Goal: Information Seeking & Learning: Learn about a topic

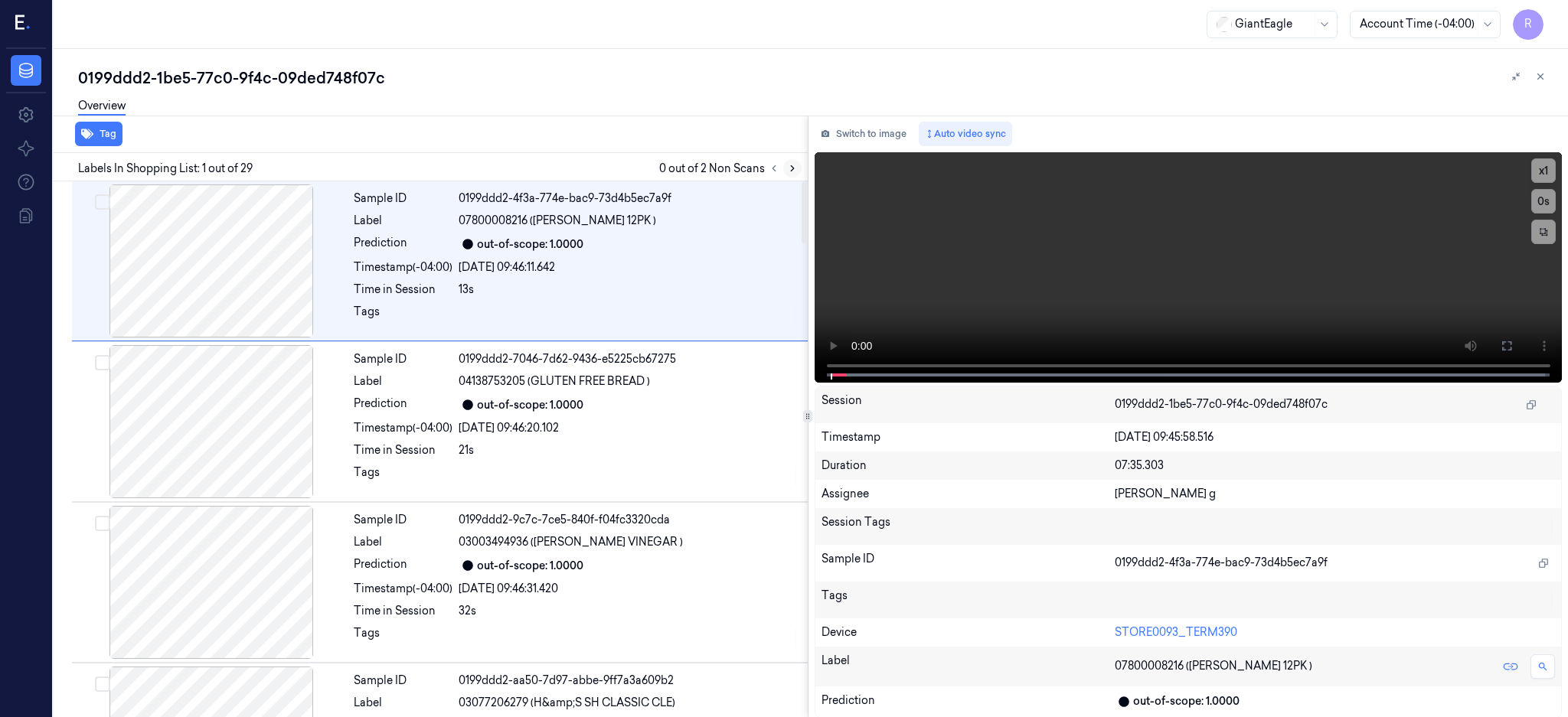
click at [798, 167] on icon at bounding box center [793, 168] width 11 height 11
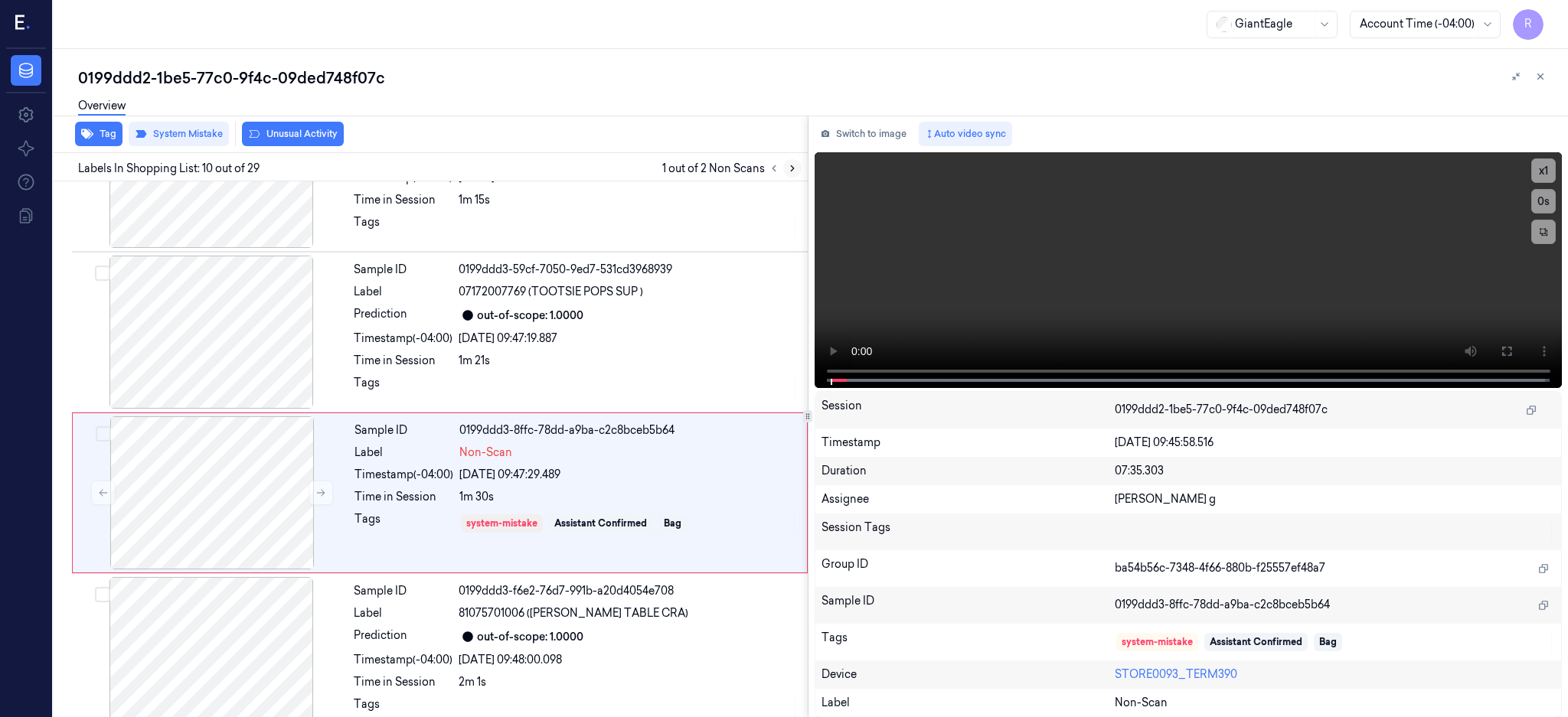
scroll to position [1258, 0]
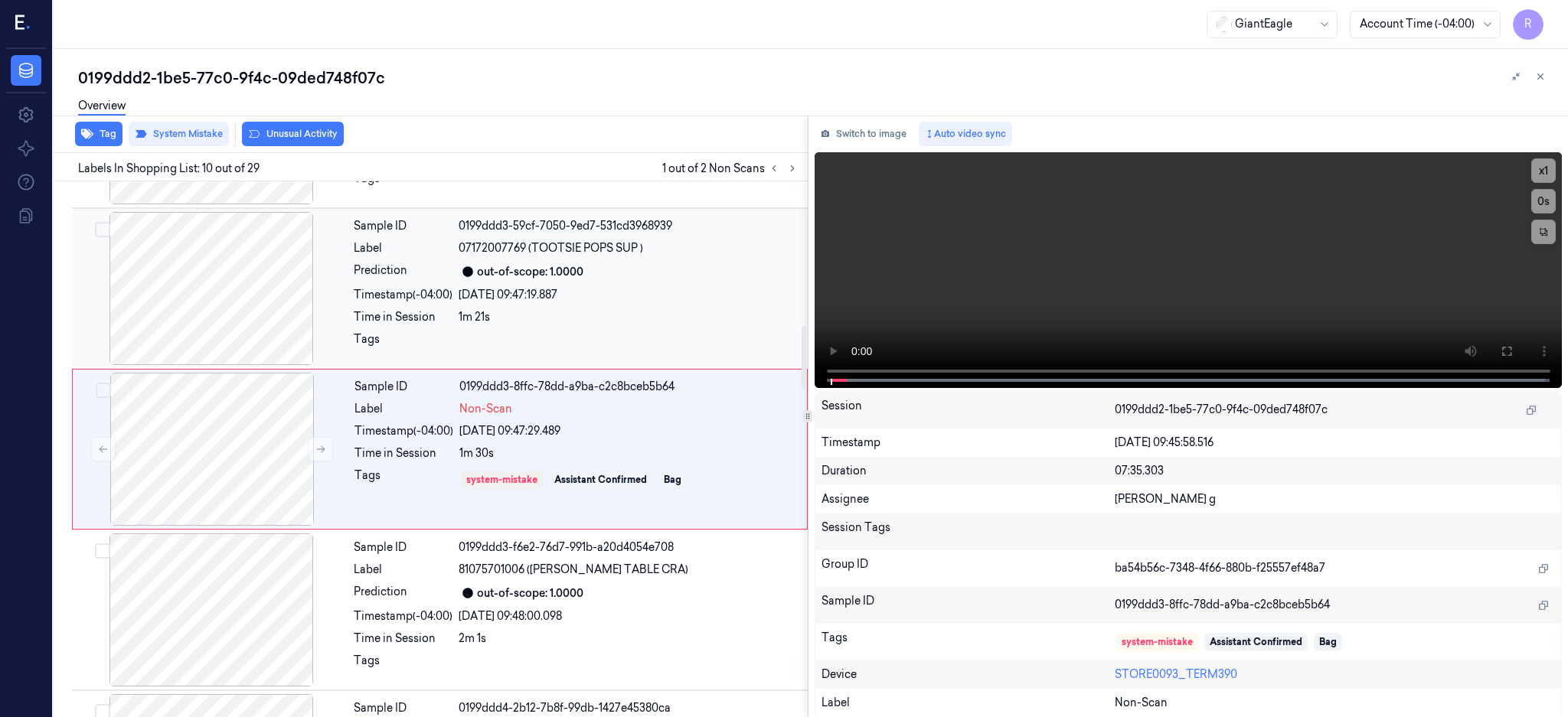
click at [208, 284] on div at bounding box center [211, 288] width 272 height 153
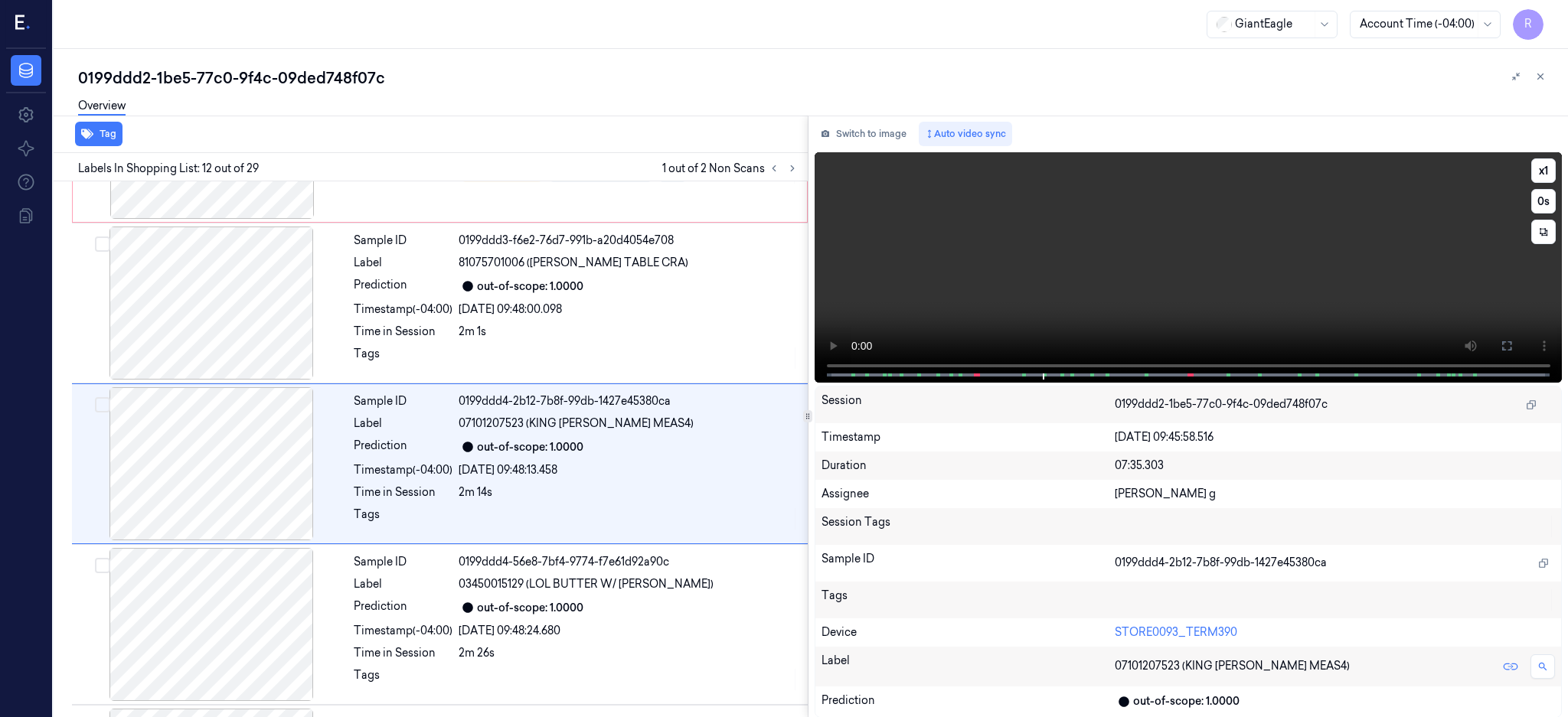
scroll to position [1580, 0]
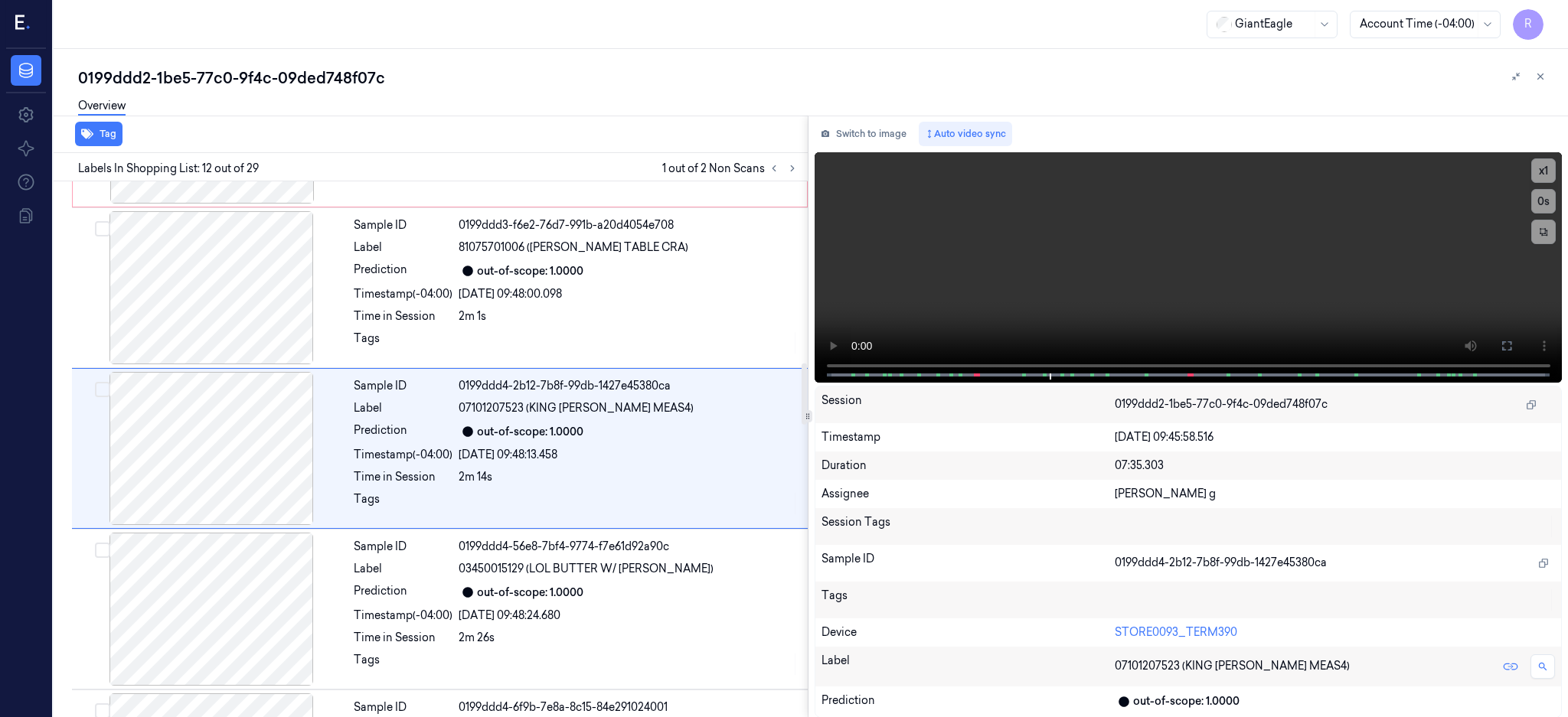
drag, startPoint x: 301, startPoint y: 400, endPoint x: 1149, endPoint y: 384, distance: 848.2
click at [305, 395] on div at bounding box center [211, 448] width 272 height 153
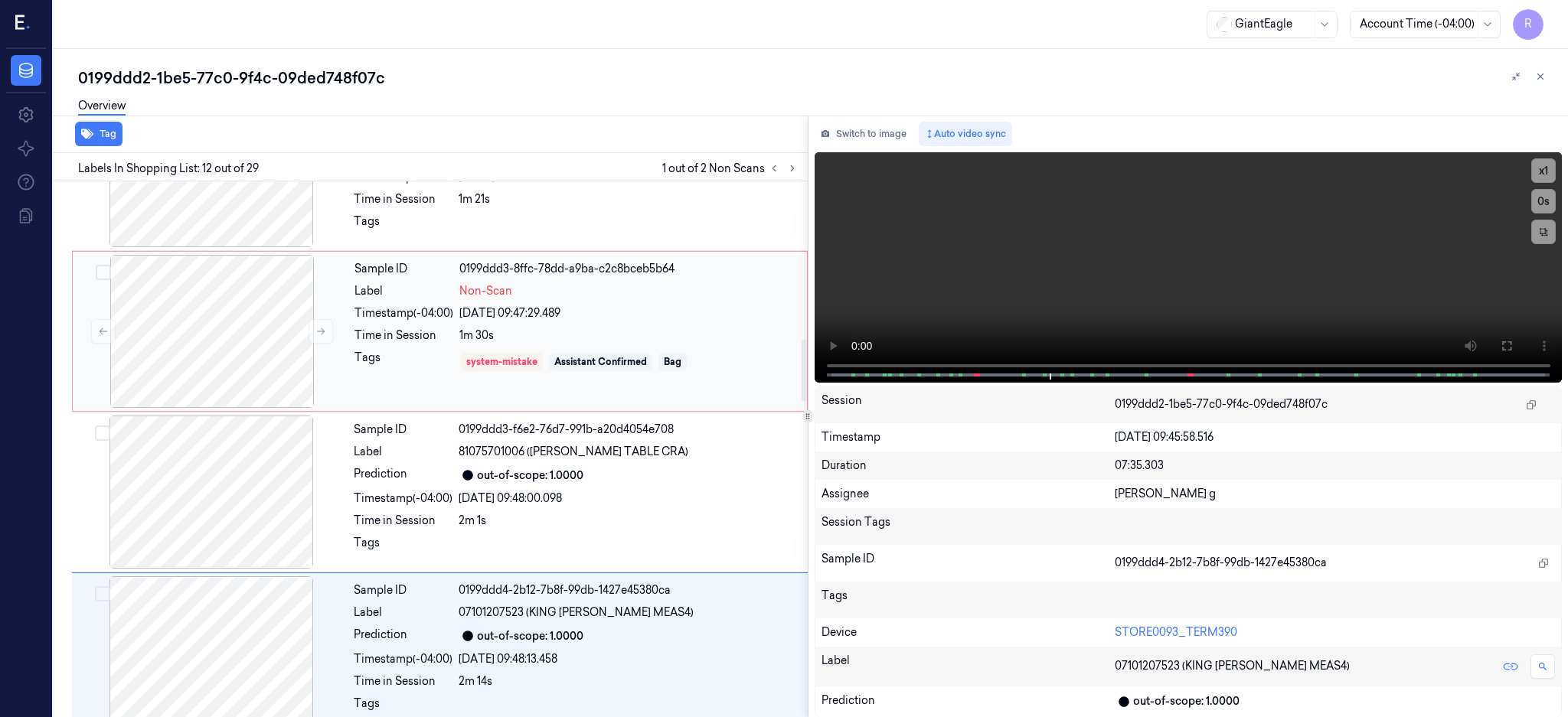
click at [226, 276] on div at bounding box center [212, 331] width 272 height 153
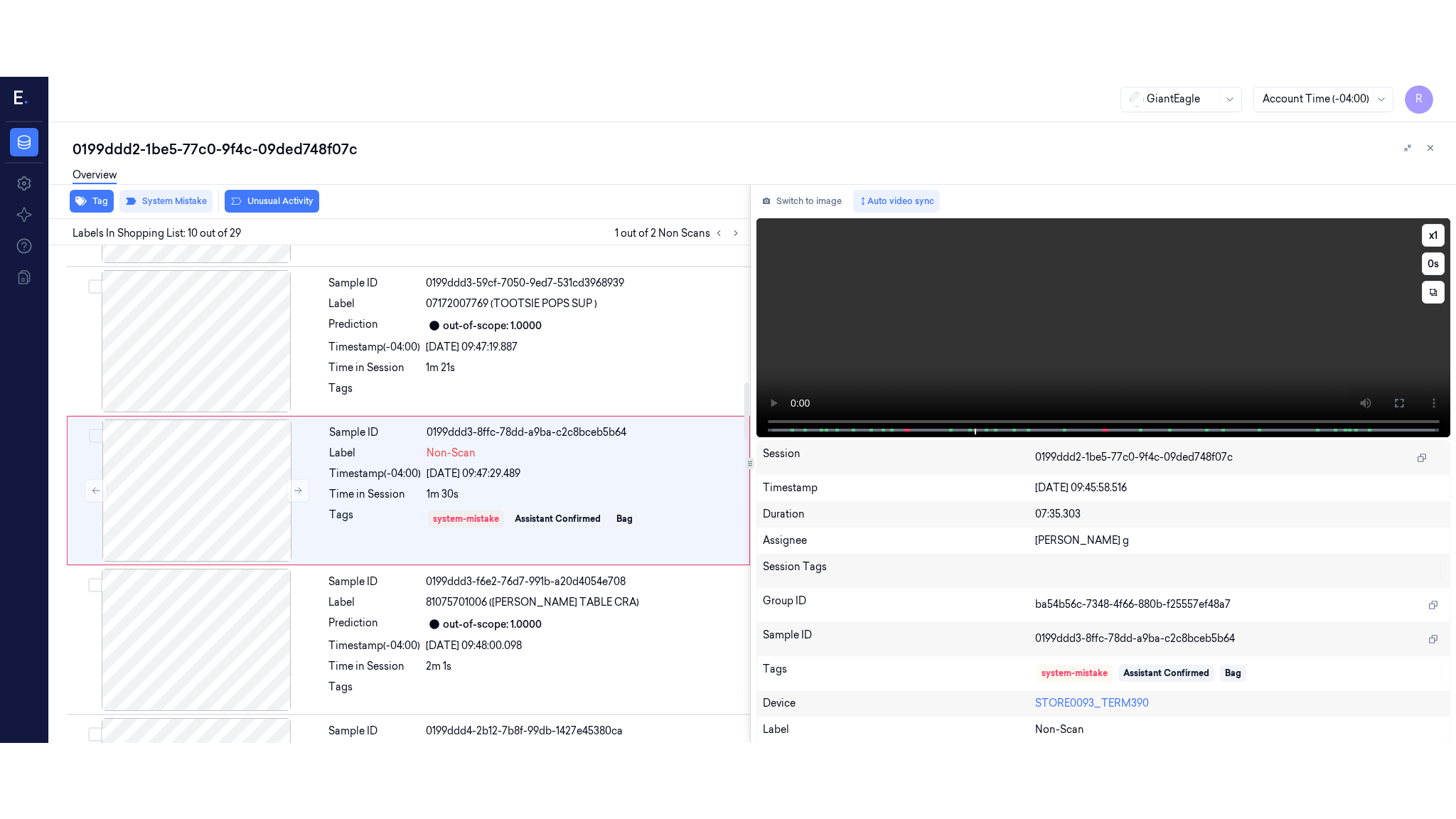
scroll to position [1169, 0]
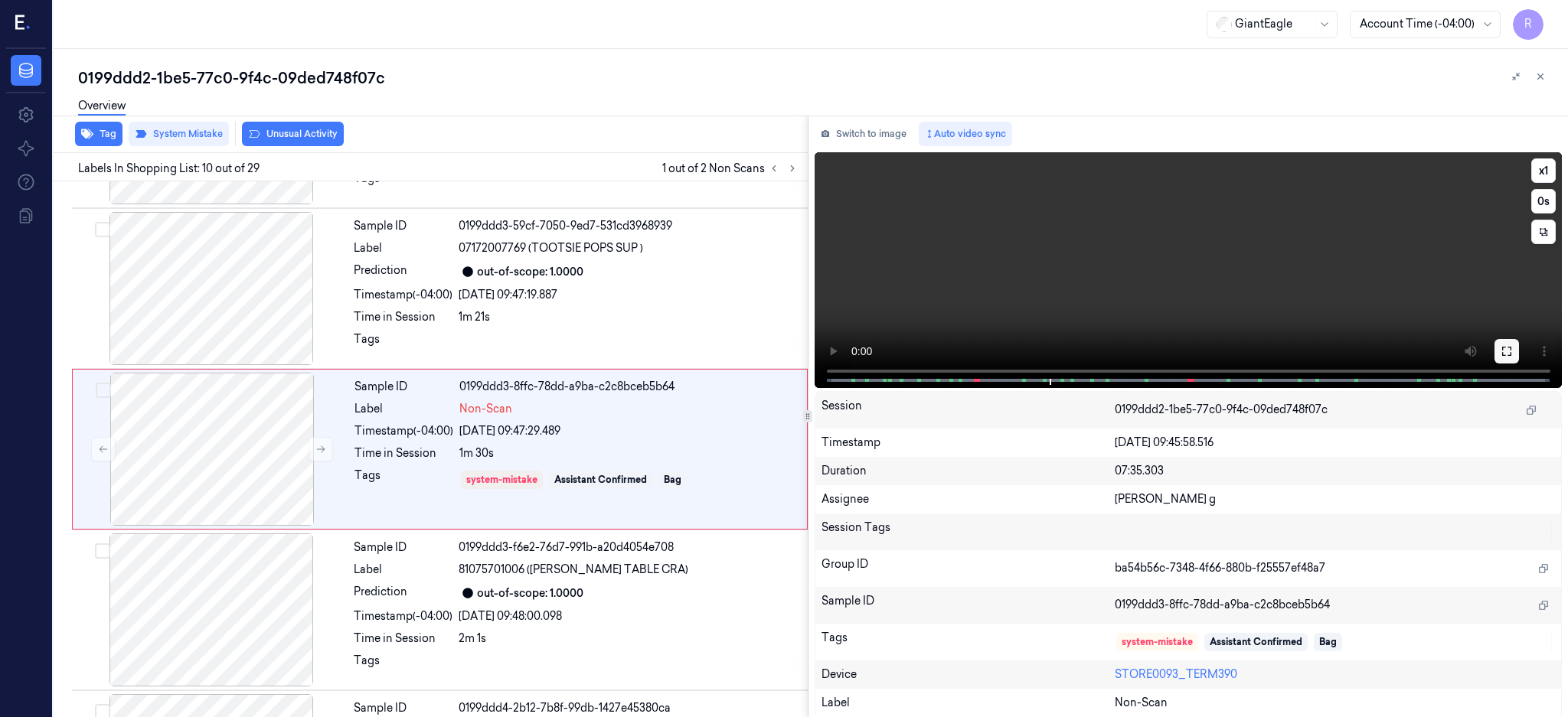
click at [1512, 352] on icon at bounding box center [1507, 351] width 12 height 12
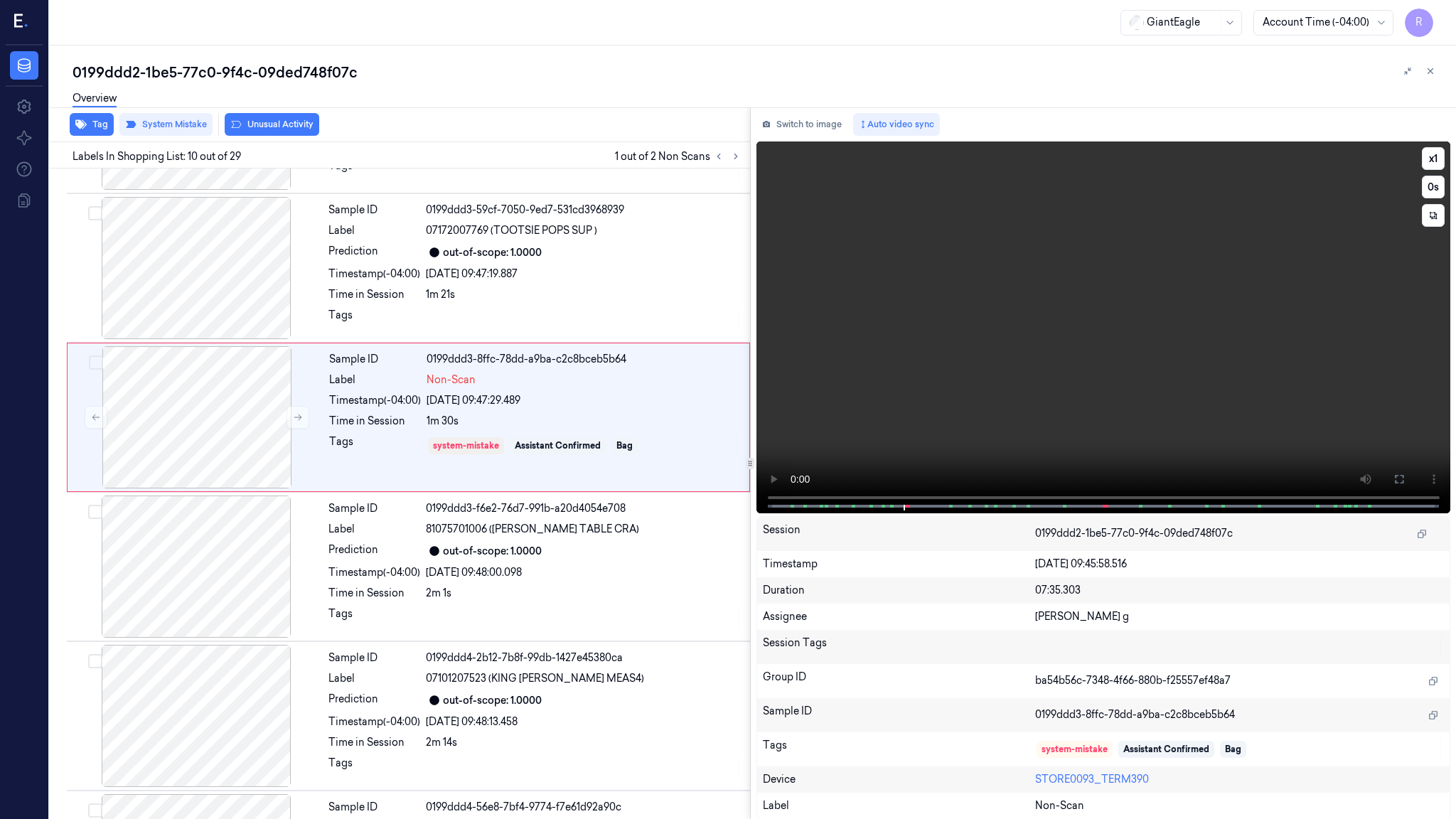
scroll to position [1093, 0]
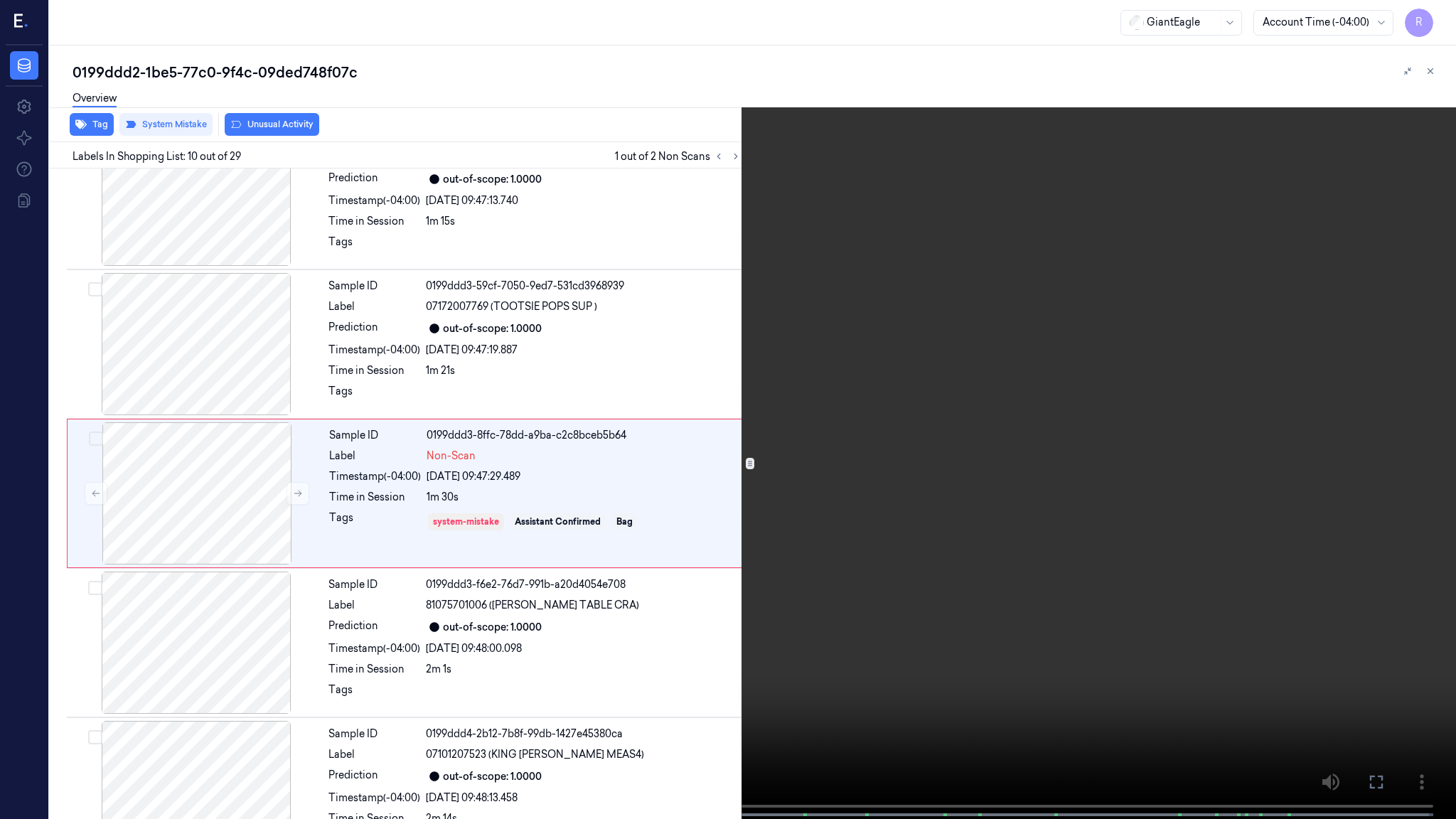
click at [835, 373] on video at bounding box center [728, 411] width 1456 height 821
click at [391, 665] on video at bounding box center [728, 411] width 1456 height 821
click at [331, 665] on video at bounding box center [728, 411] width 1456 height 821
click at [837, 549] on video at bounding box center [728, 411] width 1456 height 821
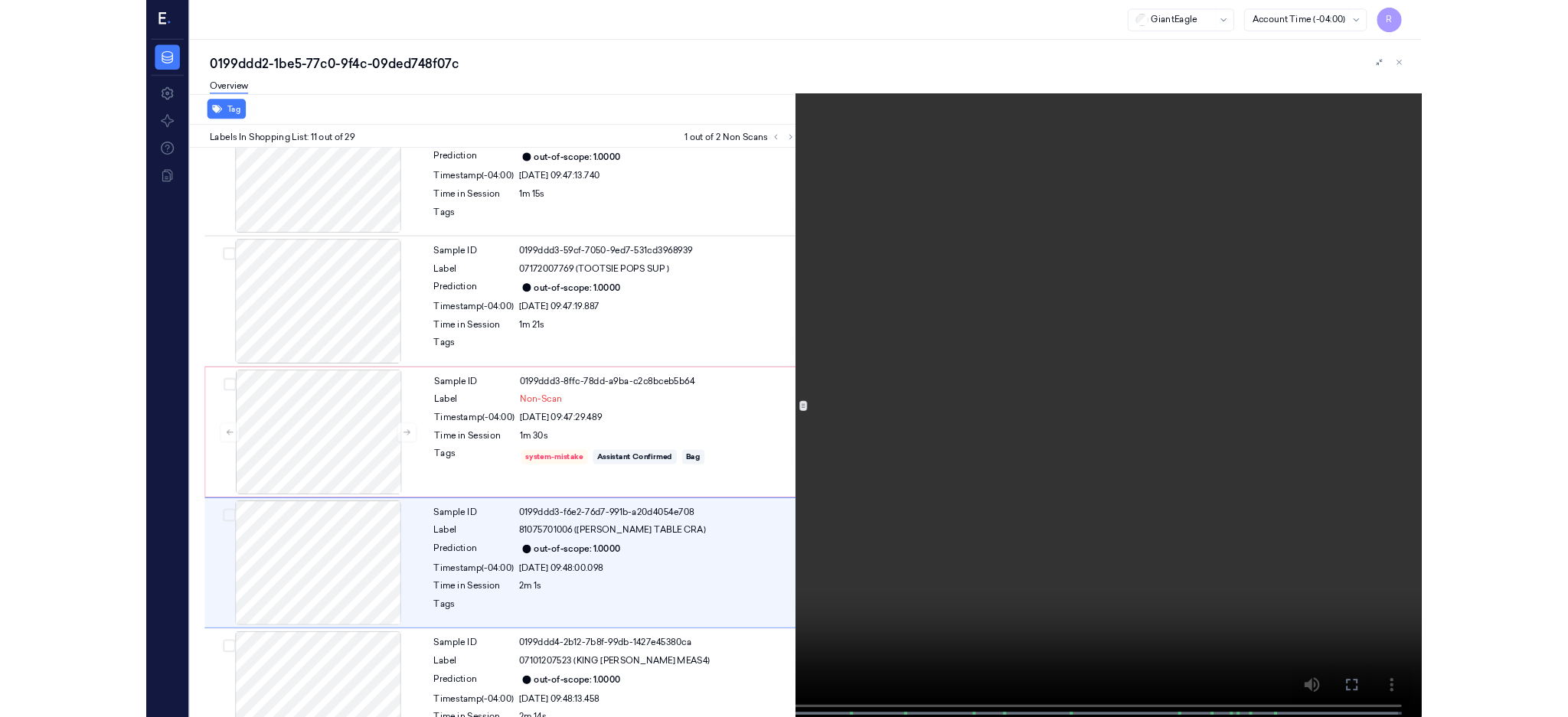
scroll to position [1337, 0]
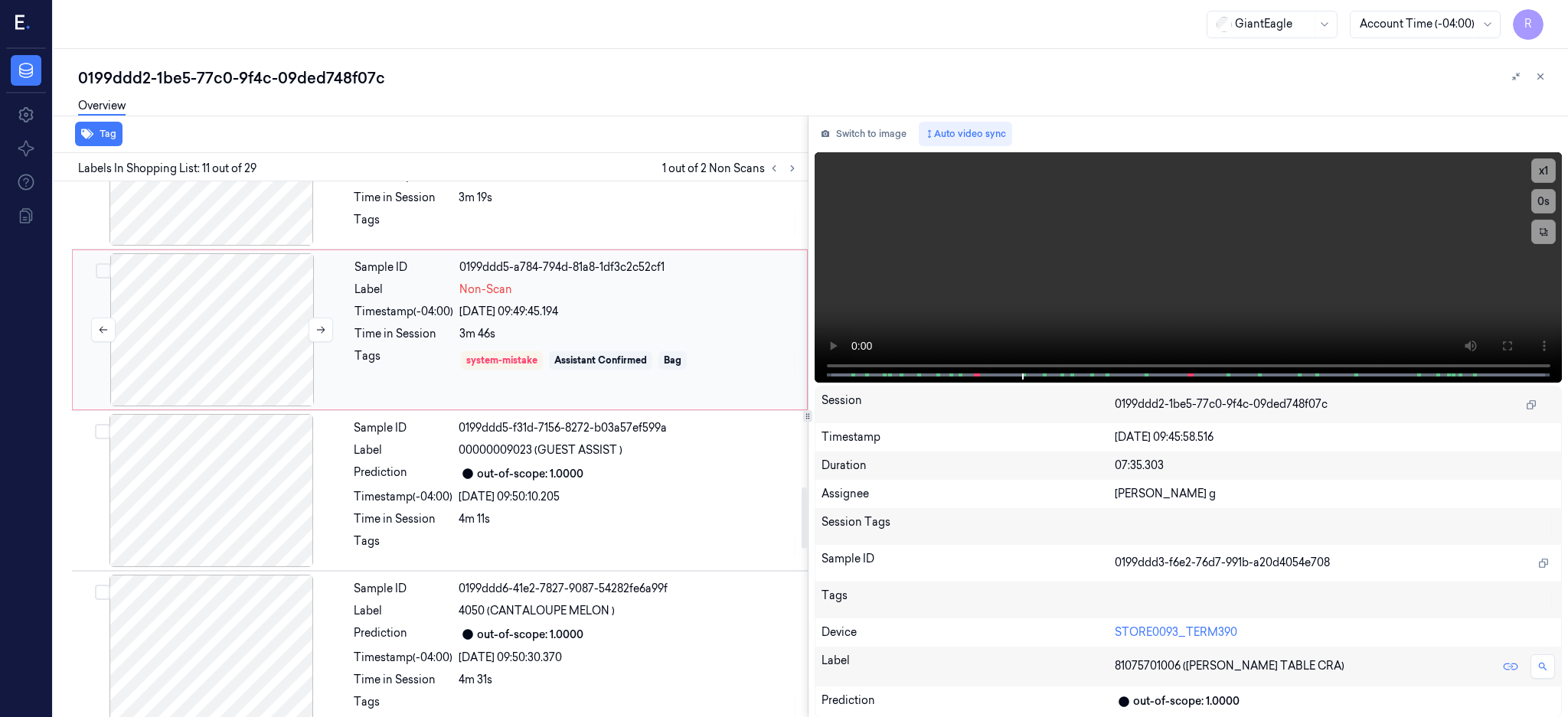
click at [245, 306] on div at bounding box center [212, 329] width 272 height 153
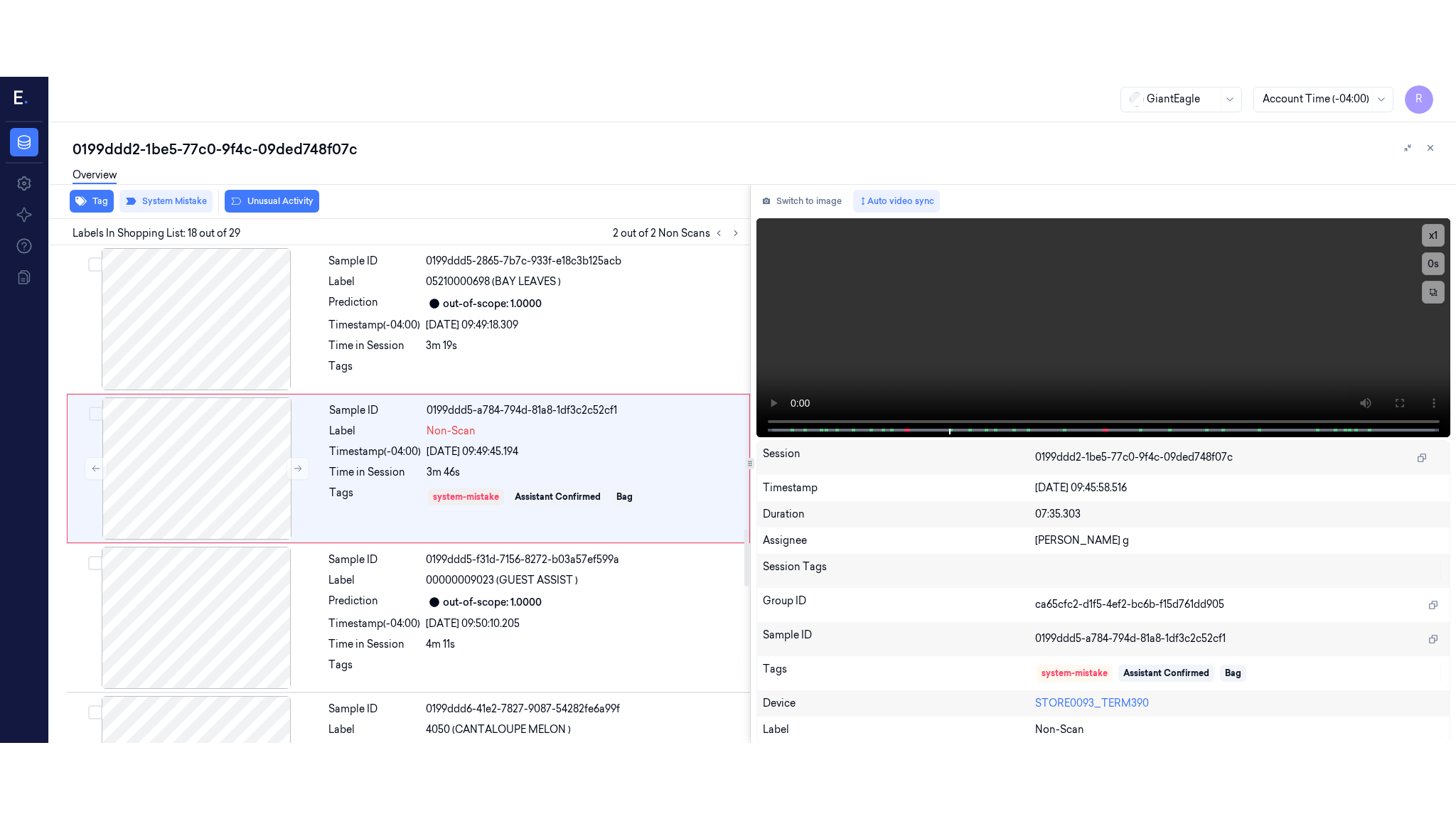
scroll to position [2363, 0]
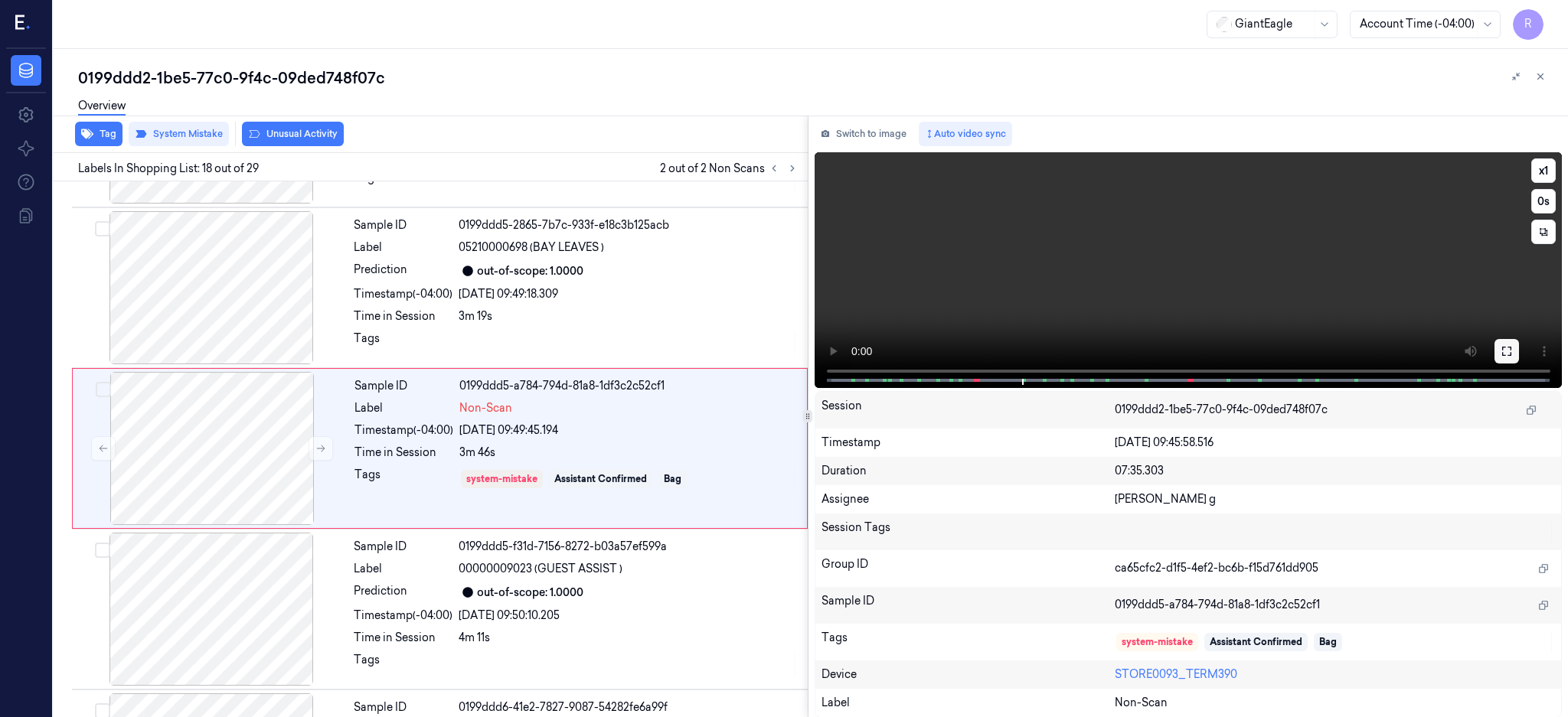
click at [1519, 349] on button at bounding box center [1507, 351] width 25 height 25
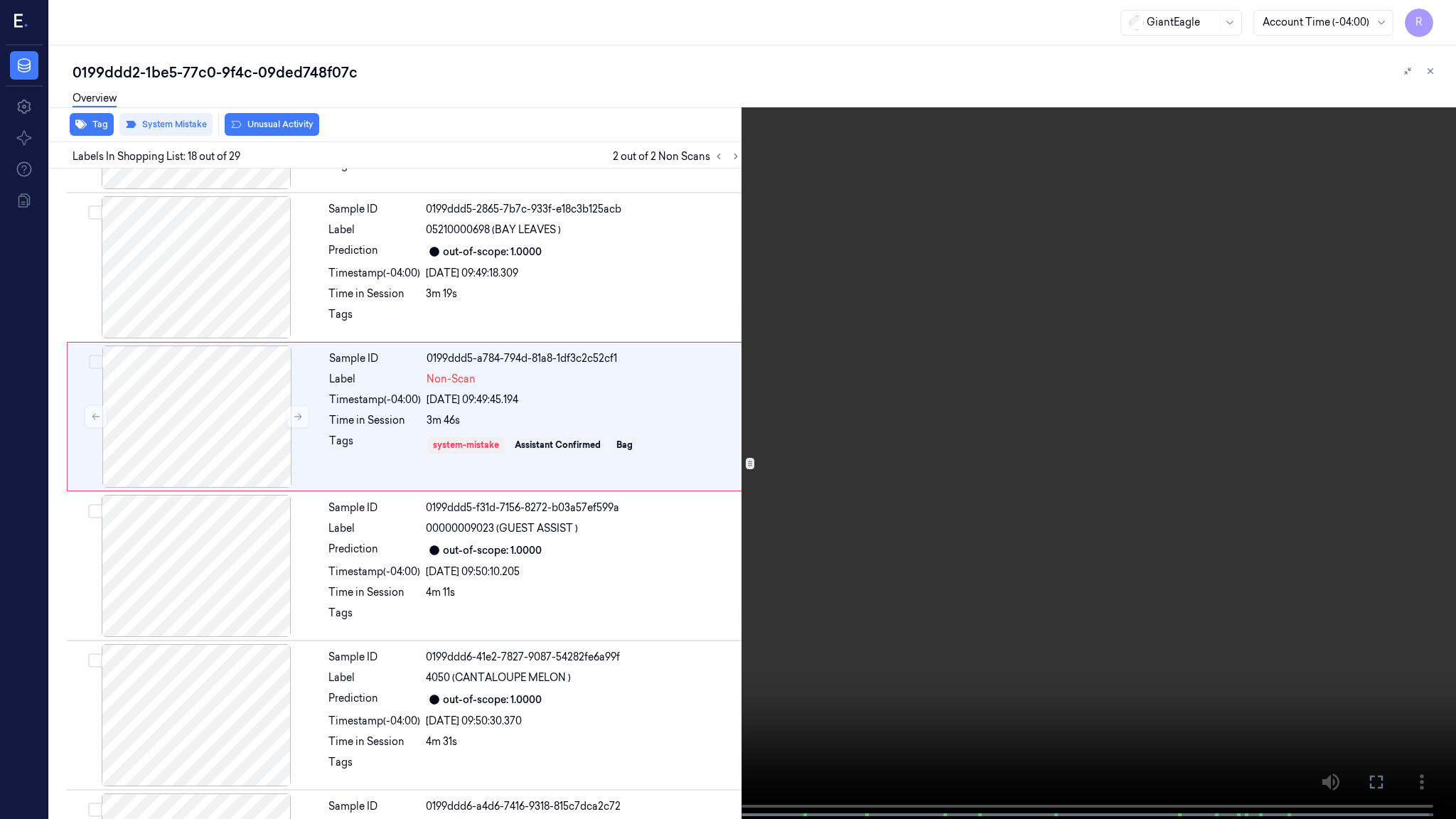
click at [823, 447] on video at bounding box center [728, 411] width 1456 height 821
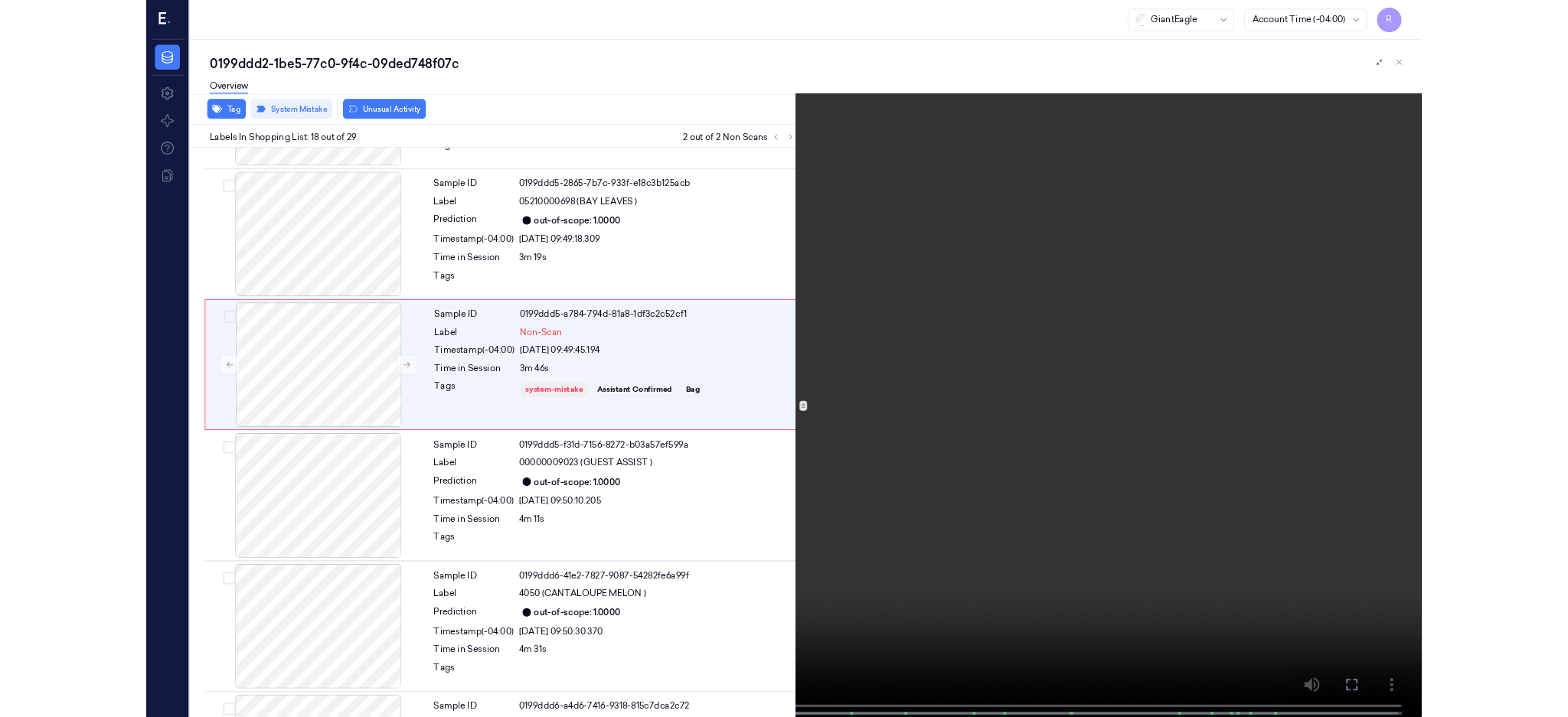
scroll to position [2463, 0]
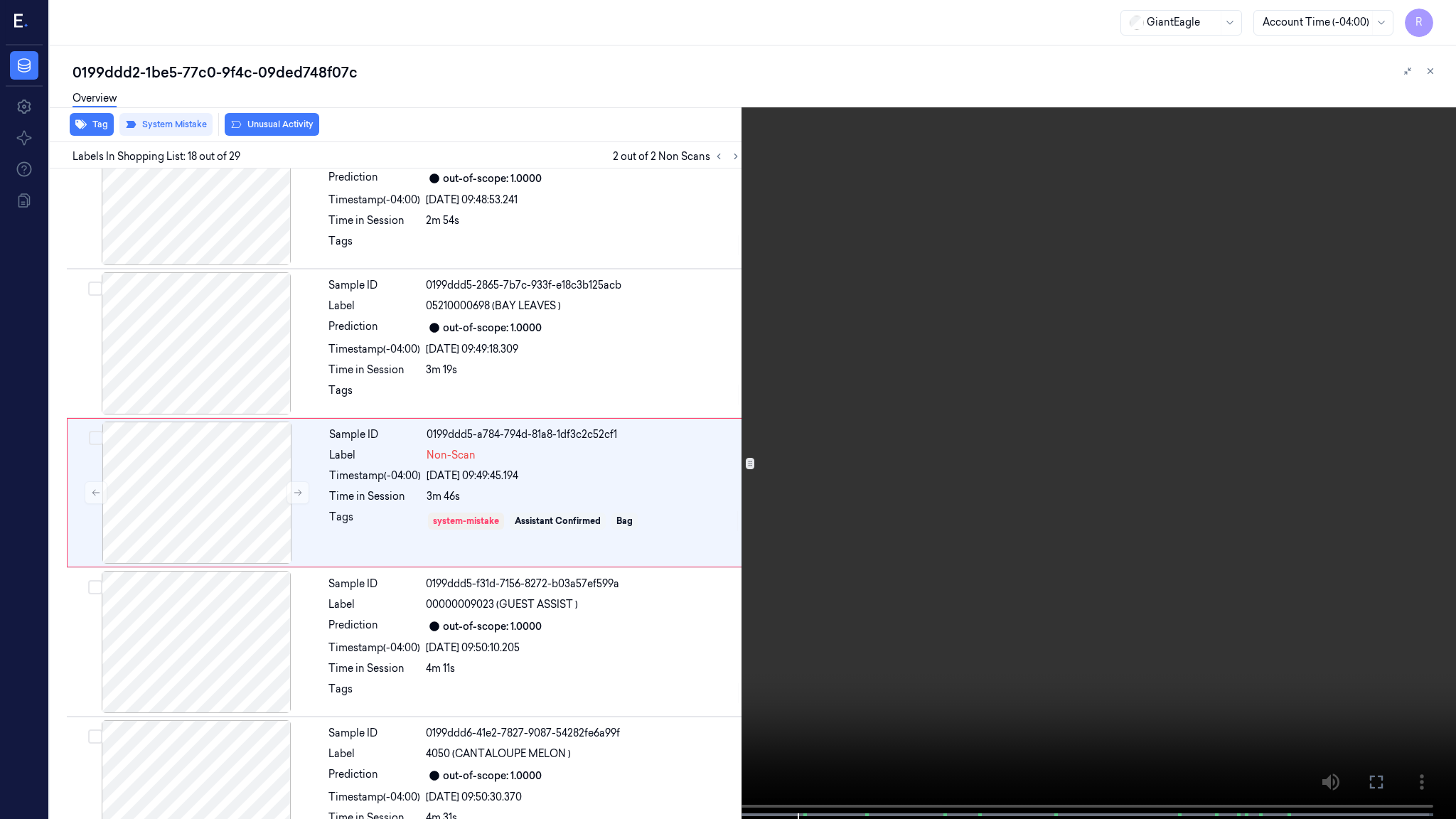
click at [626, 471] on video at bounding box center [728, 411] width 1456 height 821
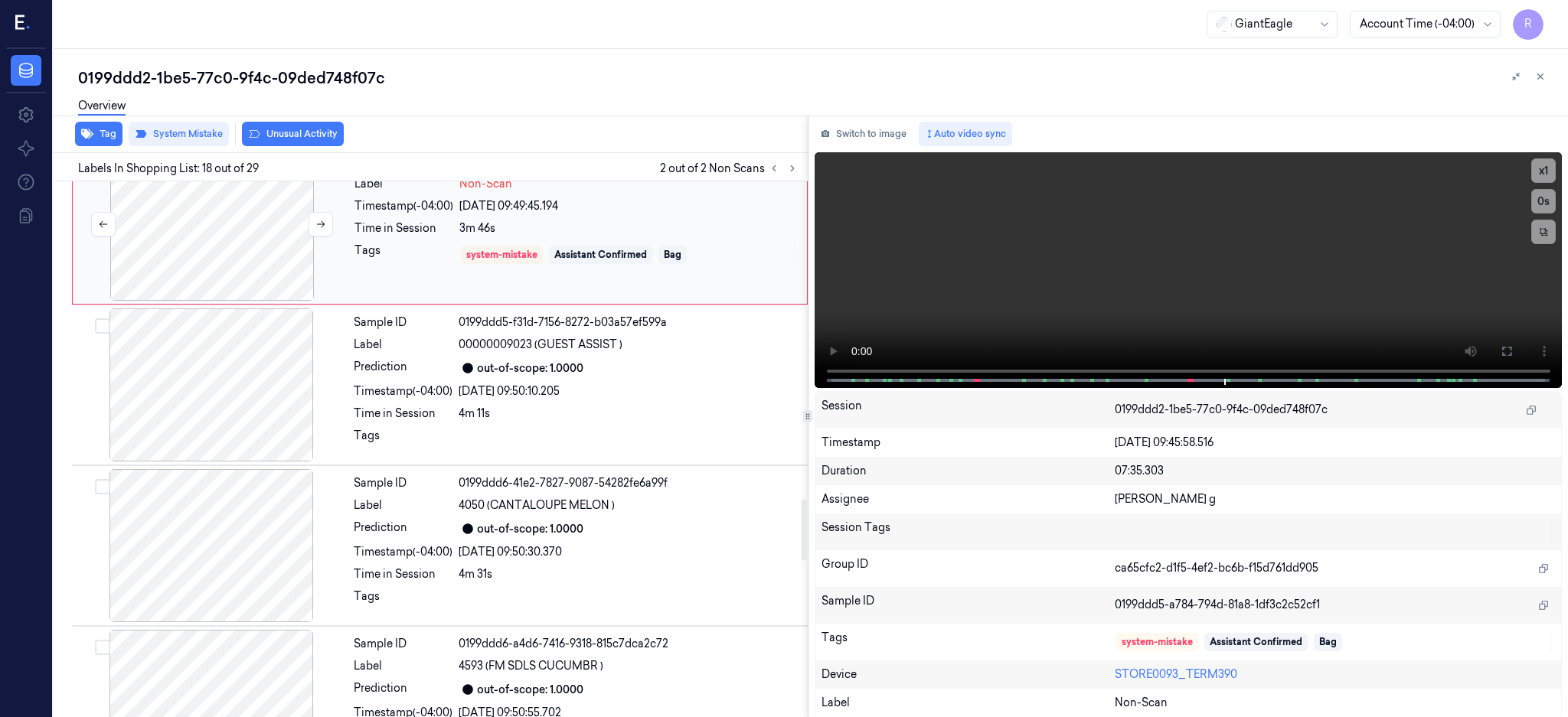
click at [268, 270] on div at bounding box center [212, 224] width 272 height 153
